Goal: Task Accomplishment & Management: Use online tool/utility

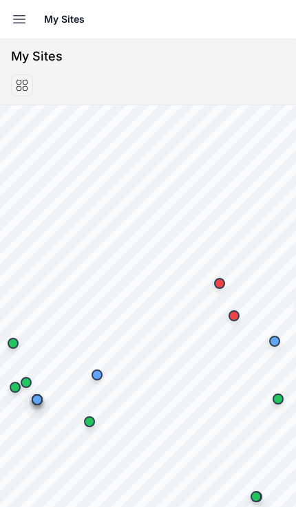
click at [12, 12] on icon "button" at bounding box center [19, 19] width 17 height 17
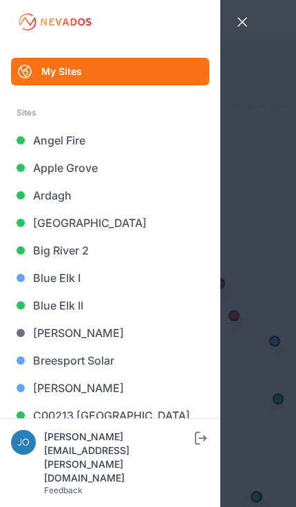
click at [79, 301] on link "Blue Elk II" at bounding box center [110, 306] width 198 height 28
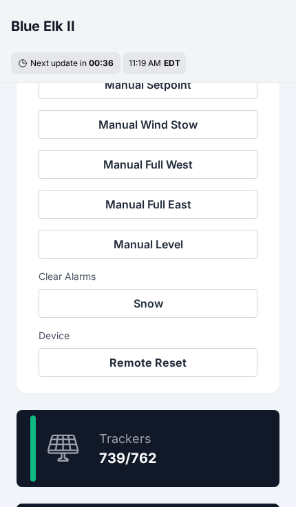
scroll to position [543, 0]
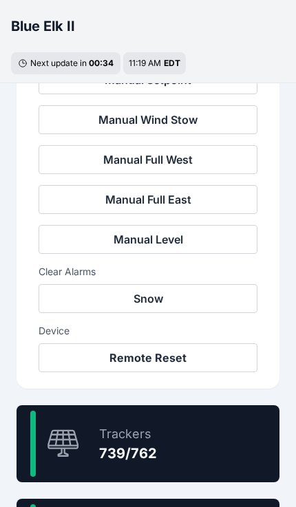
click at [228, 296] on button "Snow" at bounding box center [148, 298] width 219 height 29
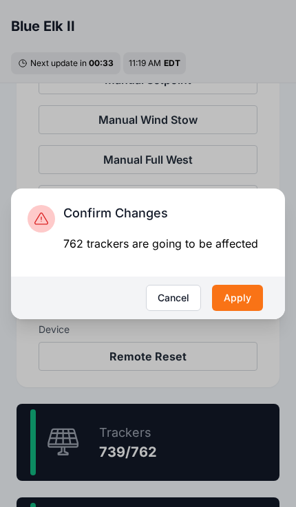
click at [246, 311] on button "Apply" at bounding box center [237, 298] width 51 height 26
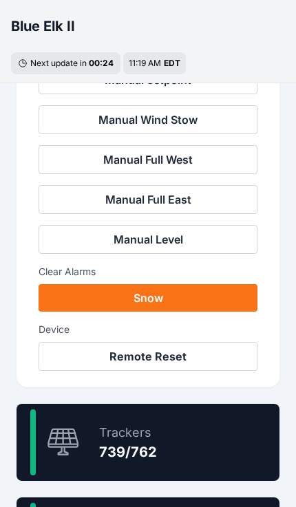
click at [240, 307] on button "Apply" at bounding box center [232, 295] width 48 height 25
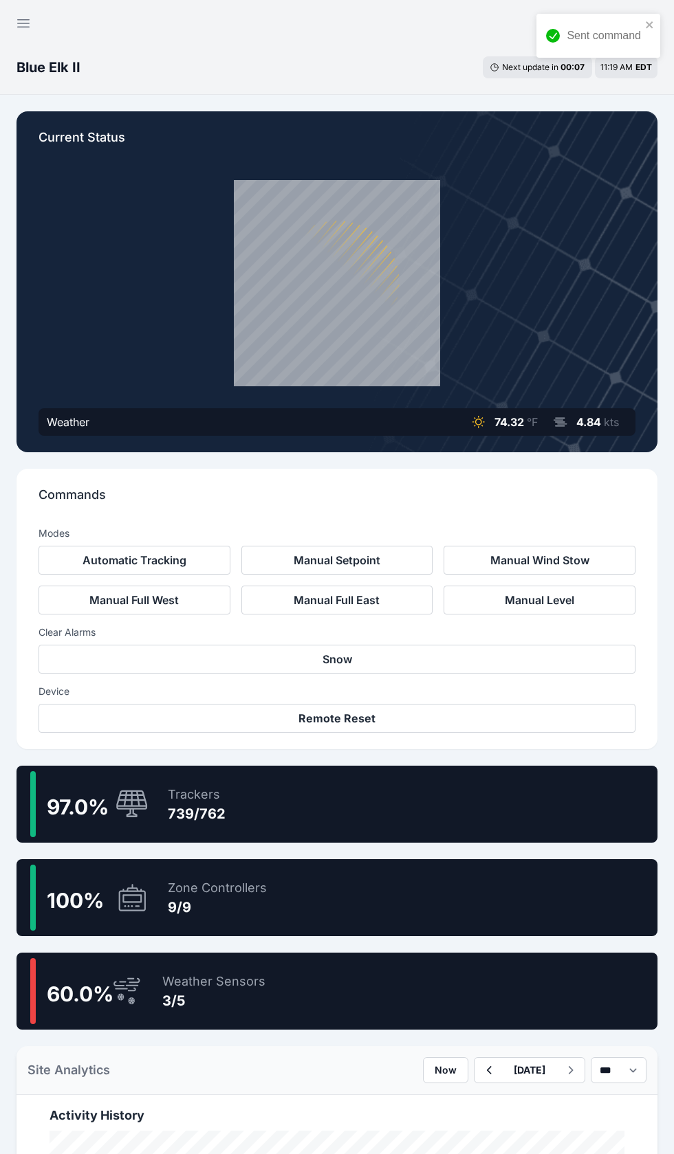
scroll to position [52, 0]
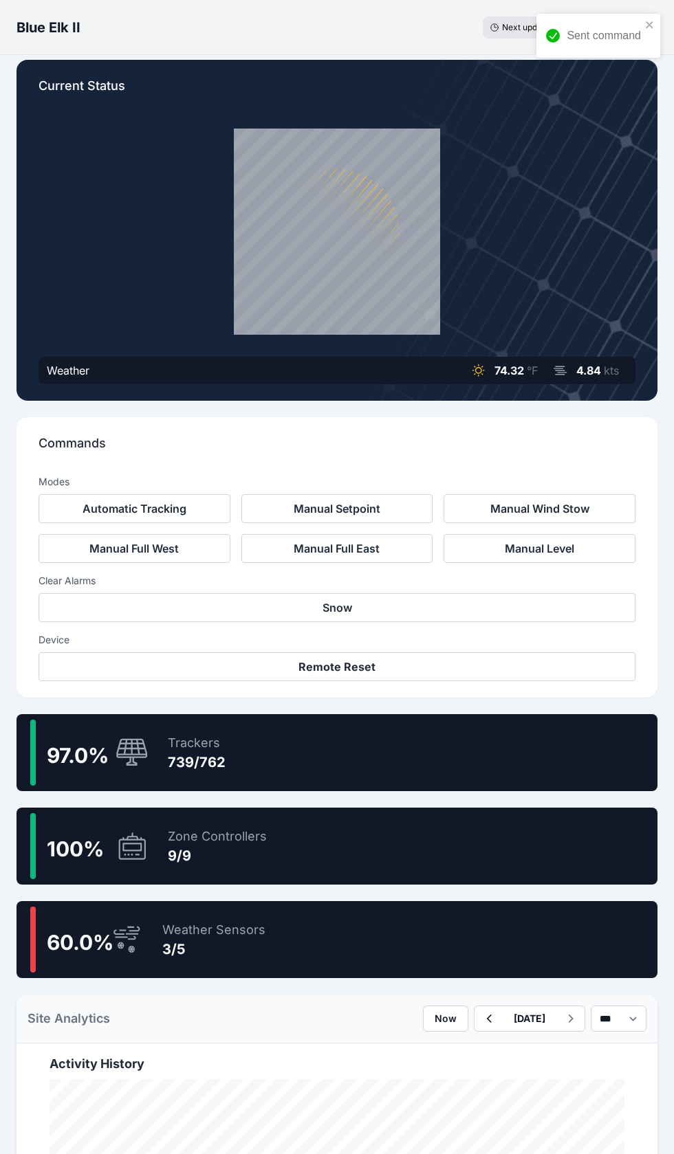
click at [179, 501] on button "Automatic Tracking" at bounding box center [135, 508] width 192 height 29
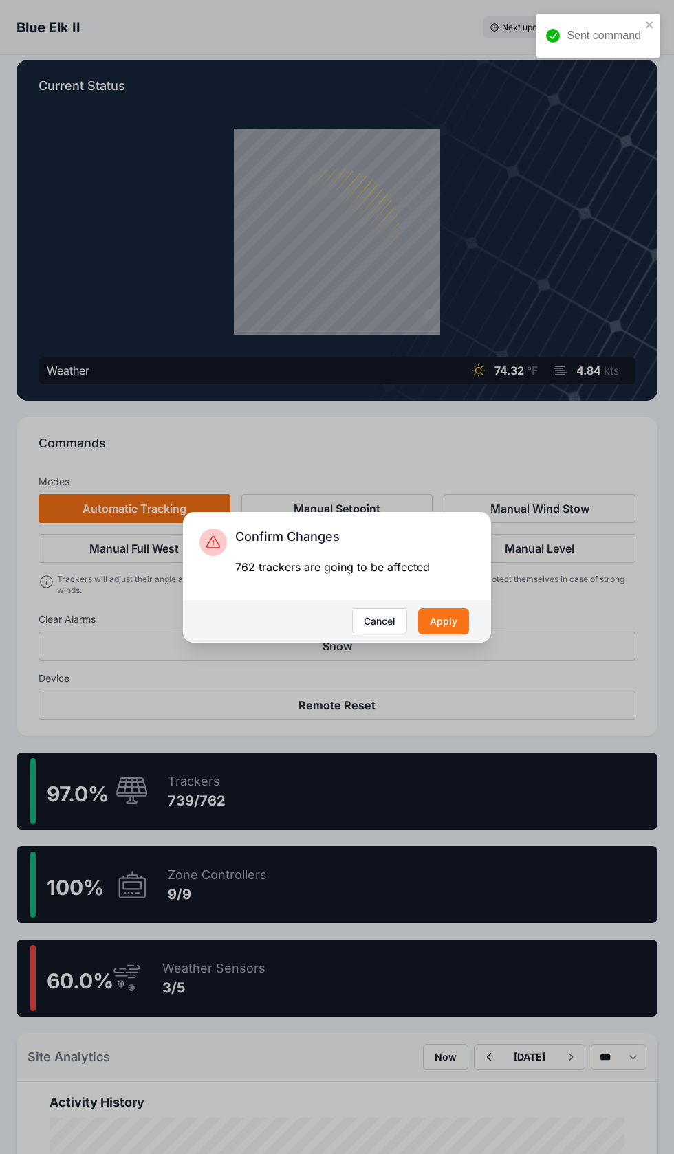
click at [437, 626] on button "Apply" at bounding box center [443, 621] width 51 height 26
click at [451, 619] on button "Apply" at bounding box center [443, 621] width 51 height 26
